Goal: Task Accomplishment & Management: Complete application form

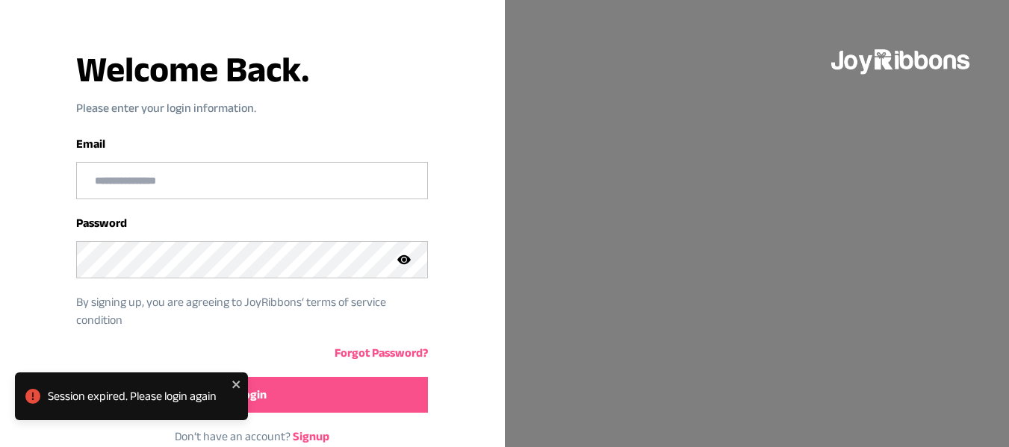
scroll to position [126, 0]
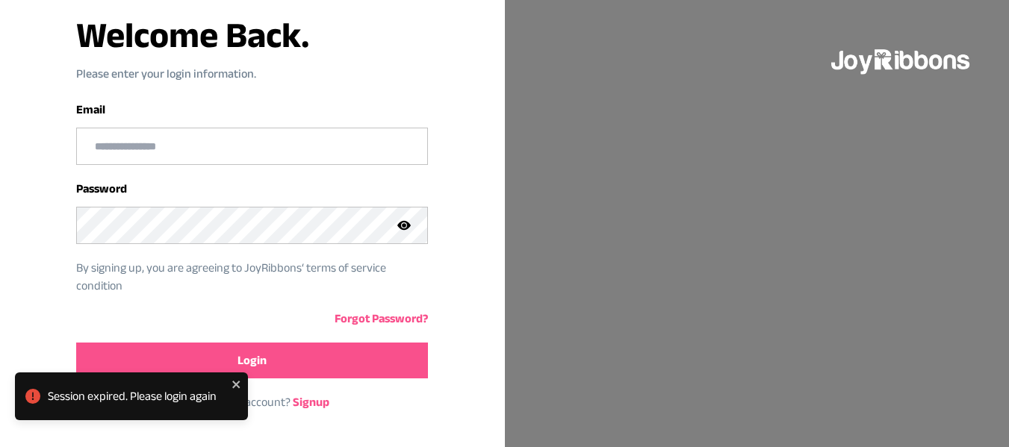
type input "**********"
click at [297, 373] on button "Login" at bounding box center [252, 361] width 352 height 36
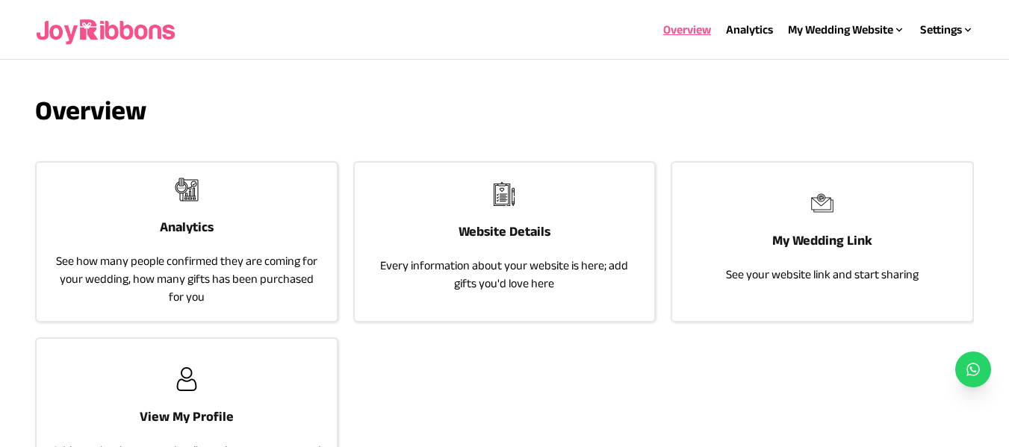
click at [504, 231] on h3 "Website Details" at bounding box center [504, 231] width 92 height 21
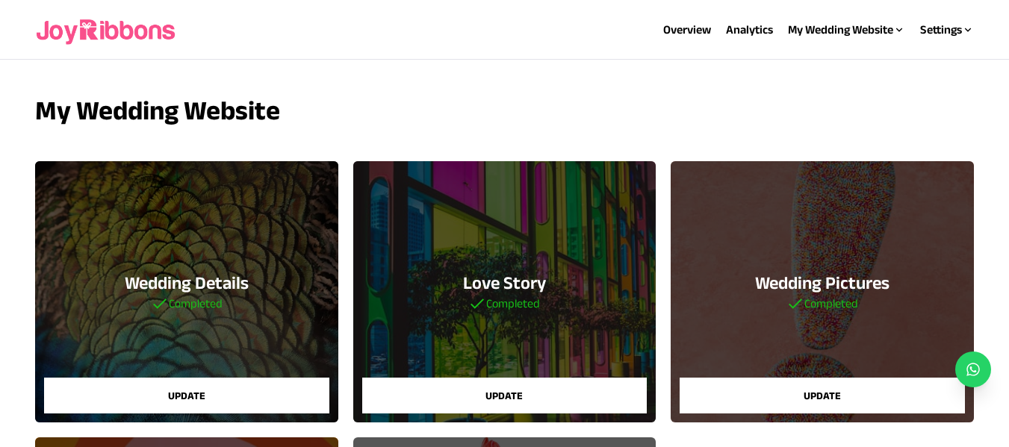
click at [491, 281] on h3 "Love Story" at bounding box center [504, 283] width 83 height 24
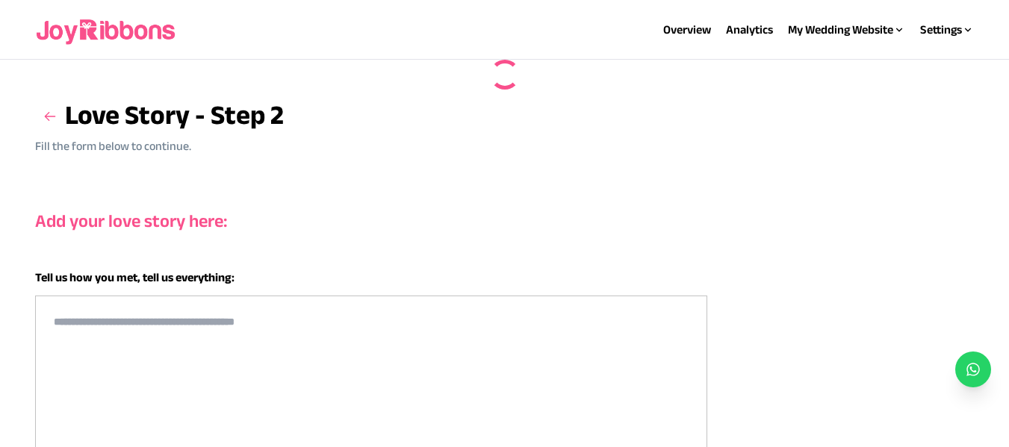
type textarea "**********"
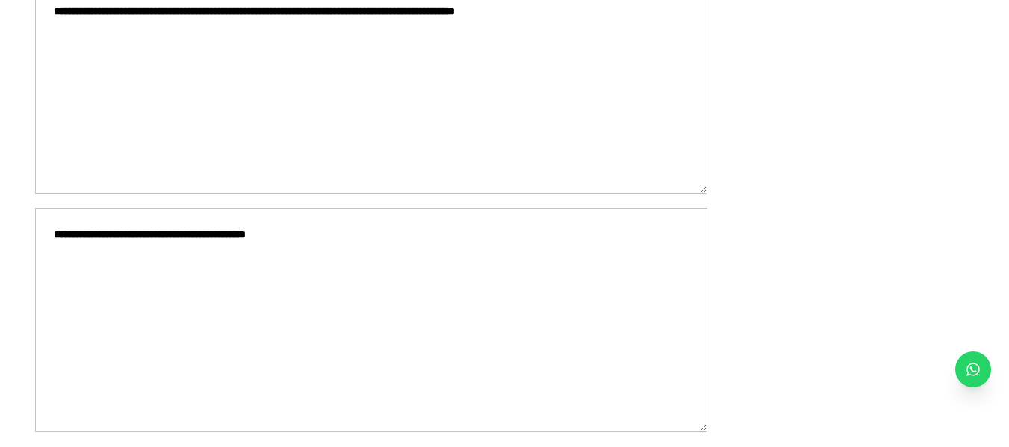
scroll to position [346, 0]
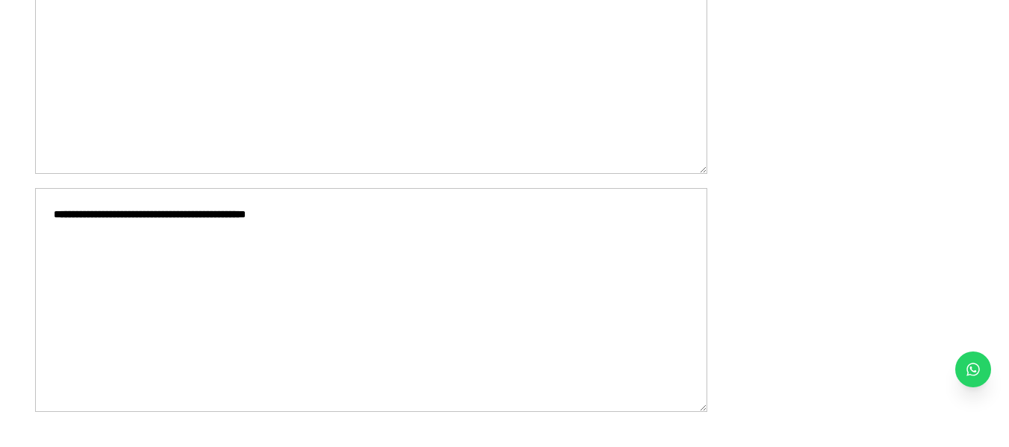
click at [317, 256] on textarea "**********" at bounding box center [371, 300] width 672 height 224
paste textarea "**********"
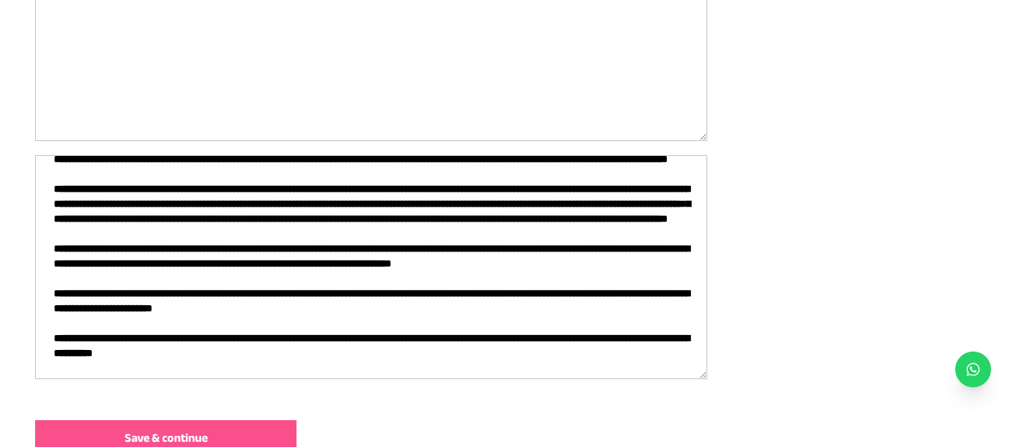
scroll to position [385, 0]
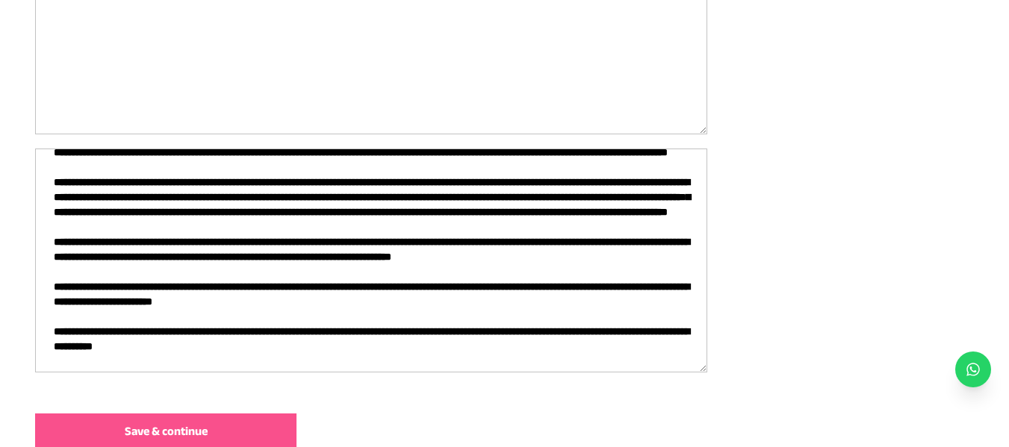
click at [276, 239] on textarea at bounding box center [371, 261] width 672 height 224
click at [377, 241] on textarea at bounding box center [371, 261] width 672 height 224
click at [84, 258] on textarea at bounding box center [371, 261] width 672 height 224
click at [381, 260] on textarea at bounding box center [371, 261] width 672 height 224
click at [644, 242] on textarea at bounding box center [371, 261] width 672 height 224
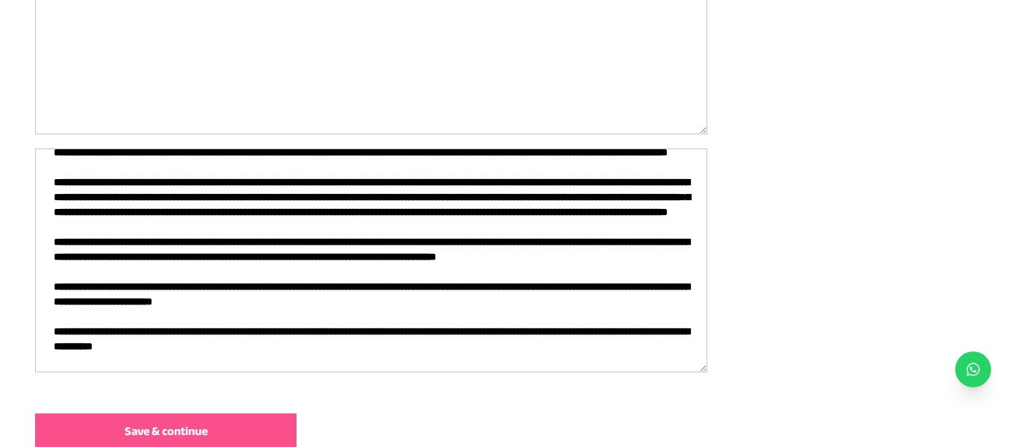
click at [655, 243] on textarea at bounding box center [371, 261] width 672 height 224
click at [303, 285] on textarea at bounding box center [371, 261] width 672 height 224
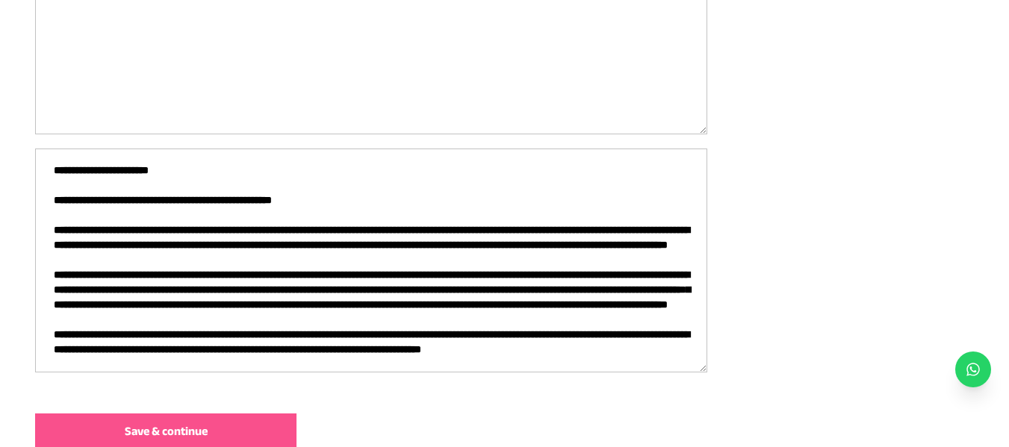
scroll to position [0, 0]
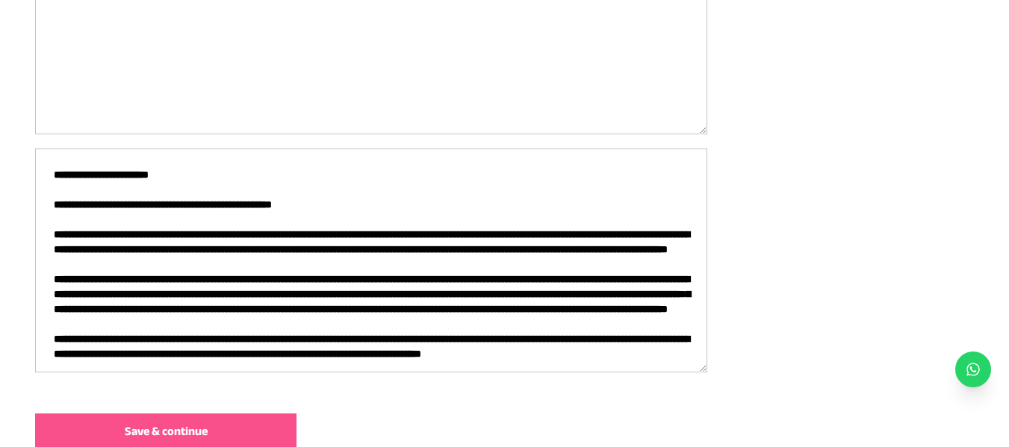
click at [77, 192] on textarea at bounding box center [371, 261] width 672 height 224
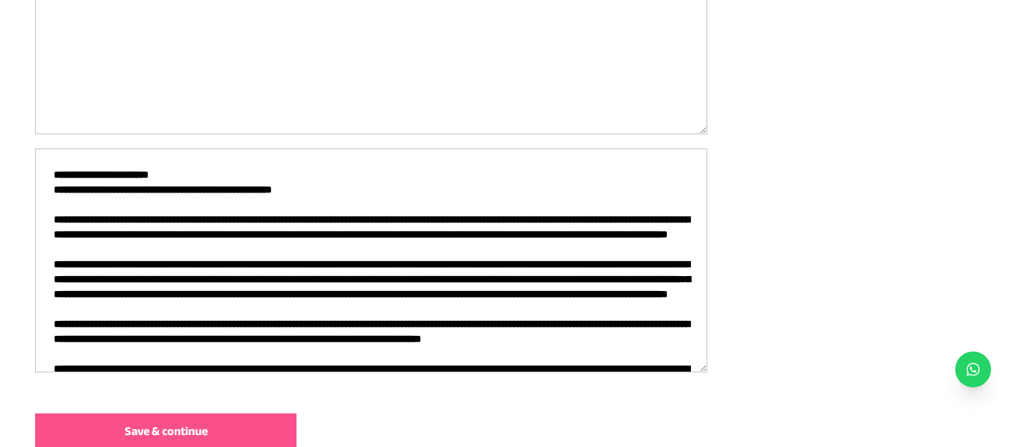
click at [61, 205] on textarea at bounding box center [371, 261] width 672 height 224
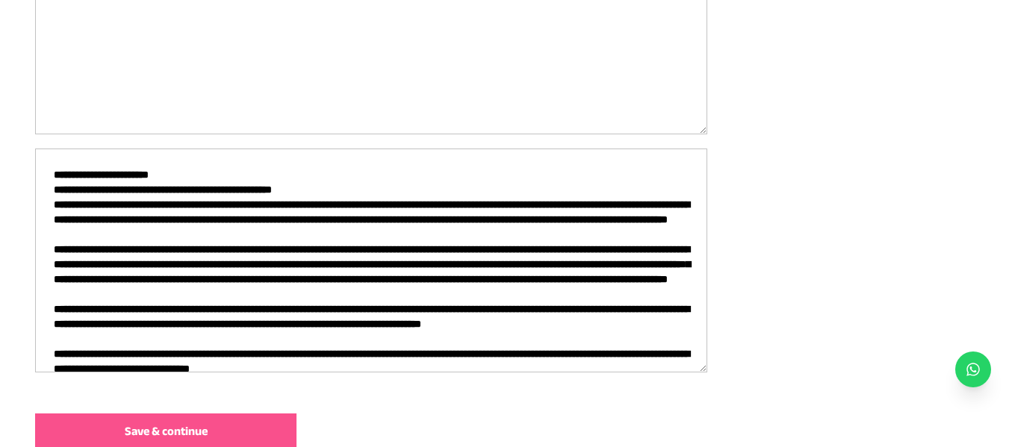
click at [189, 173] on textarea at bounding box center [371, 261] width 672 height 224
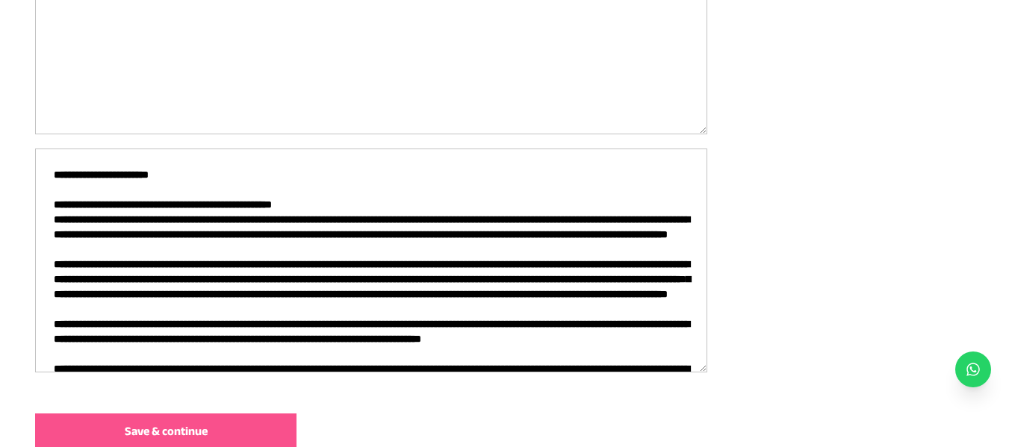
click at [313, 200] on textarea at bounding box center [371, 261] width 672 height 224
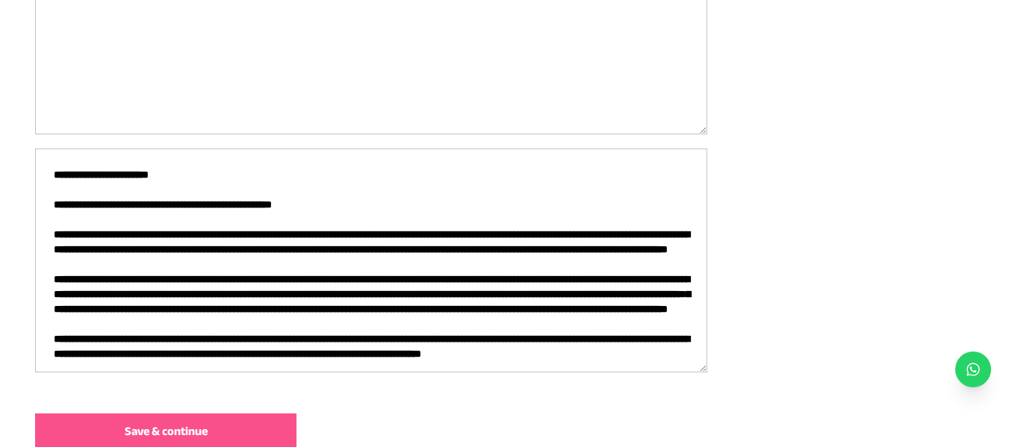
type textarea "**********"
click at [179, 429] on span "Save & continue" at bounding box center [166, 432] width 83 height 18
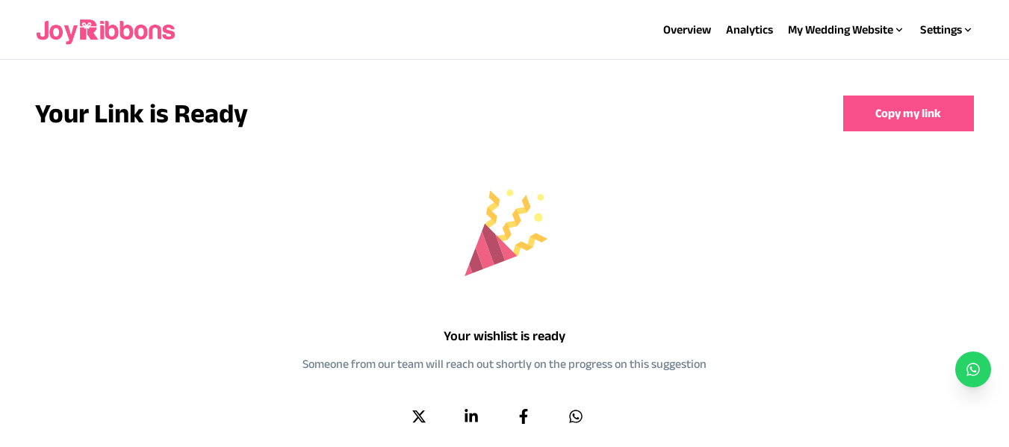
scroll to position [49, 0]
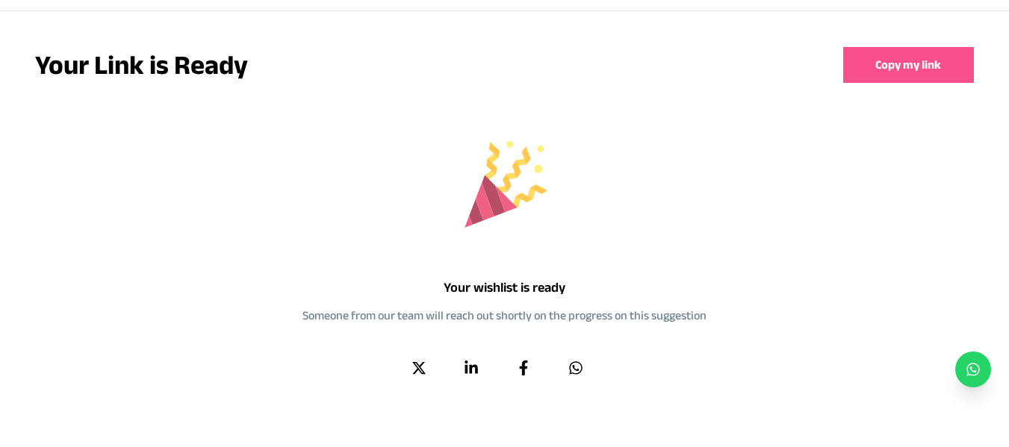
click at [889, 58] on button "Copy my link" at bounding box center [908, 65] width 131 height 36
